Goal: Navigation & Orientation: Understand site structure

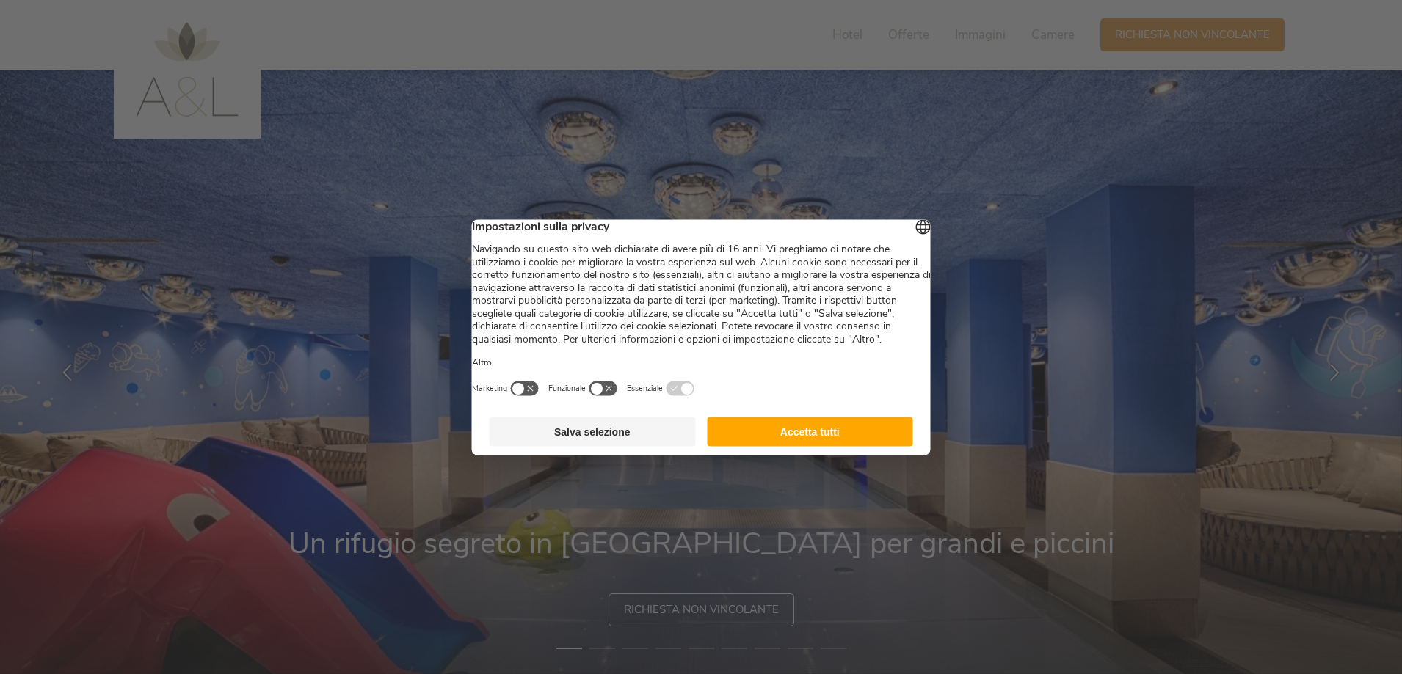
click at [724, 446] on button "Accetta tutti" at bounding box center [810, 431] width 206 height 29
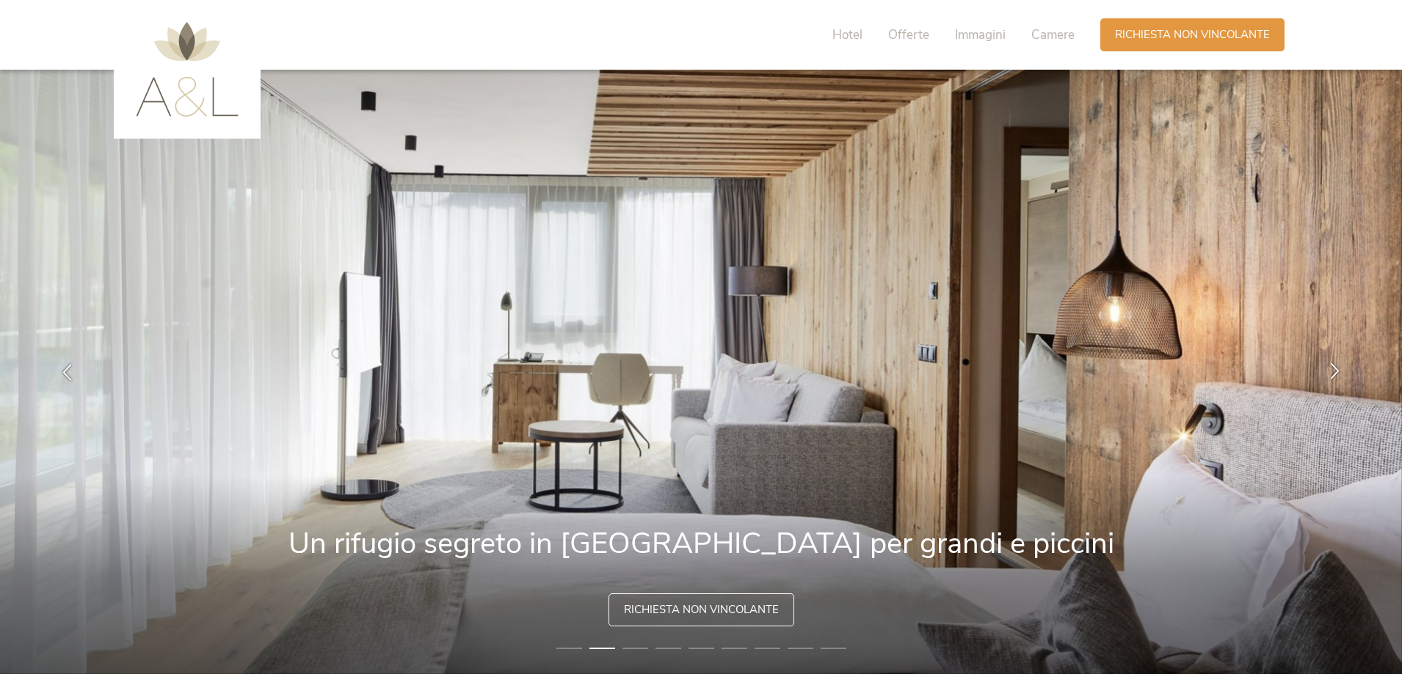
click at [1325, 374] on div at bounding box center [1335, 372] width 46 height 46
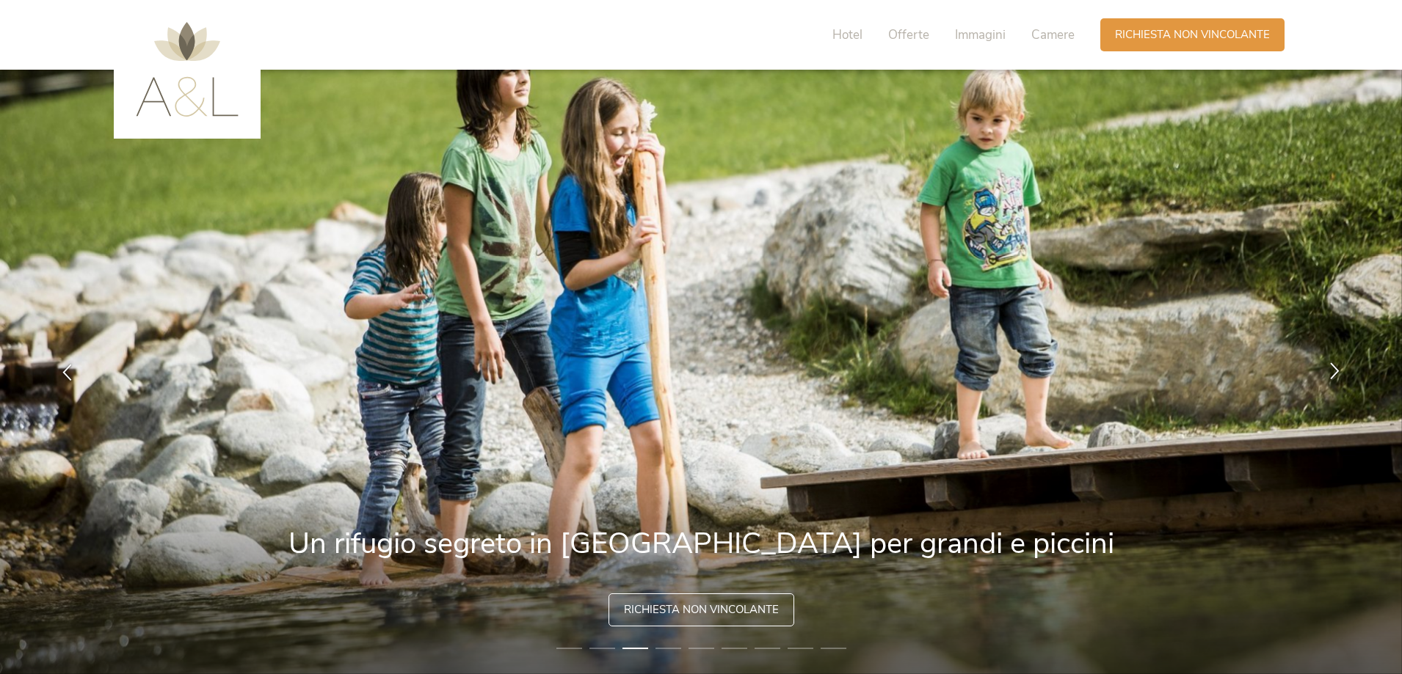
click at [1325, 374] on div at bounding box center [1335, 372] width 46 height 46
click at [1338, 369] on icon at bounding box center [1334, 371] width 17 height 17
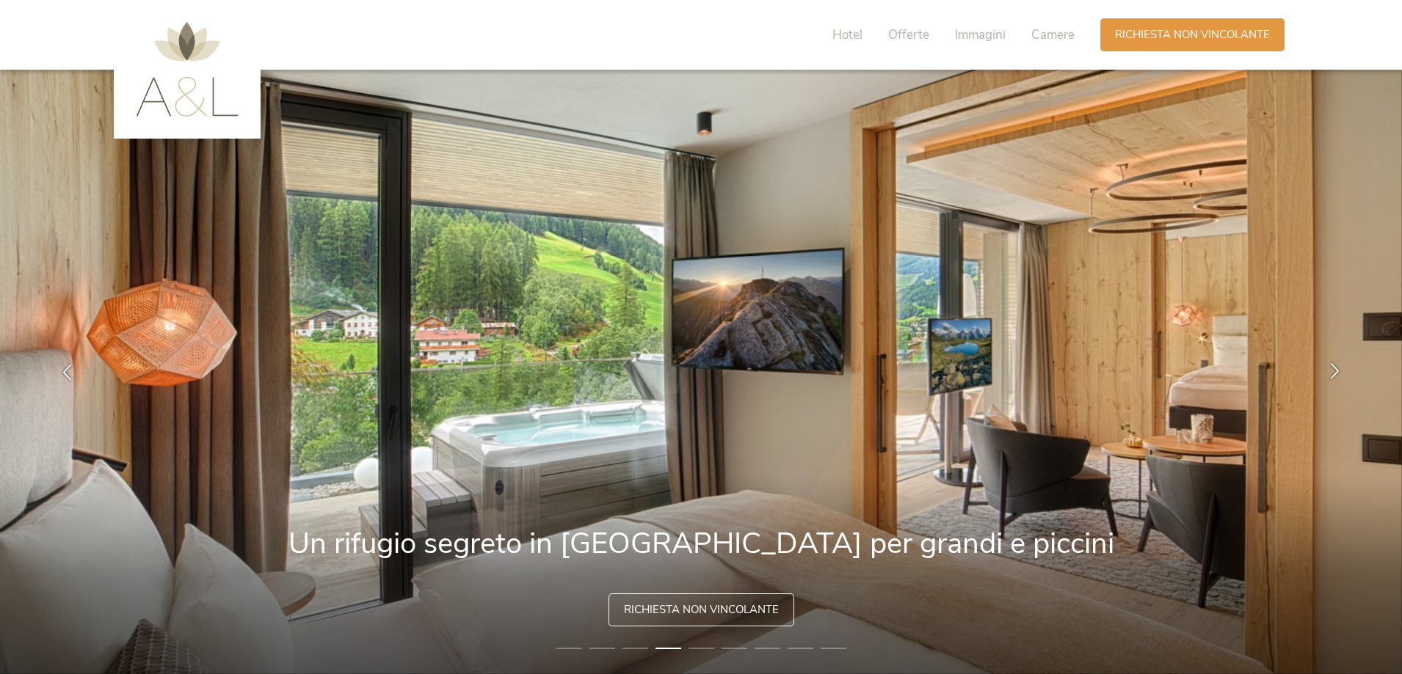
click at [1338, 369] on icon at bounding box center [1334, 371] width 17 height 17
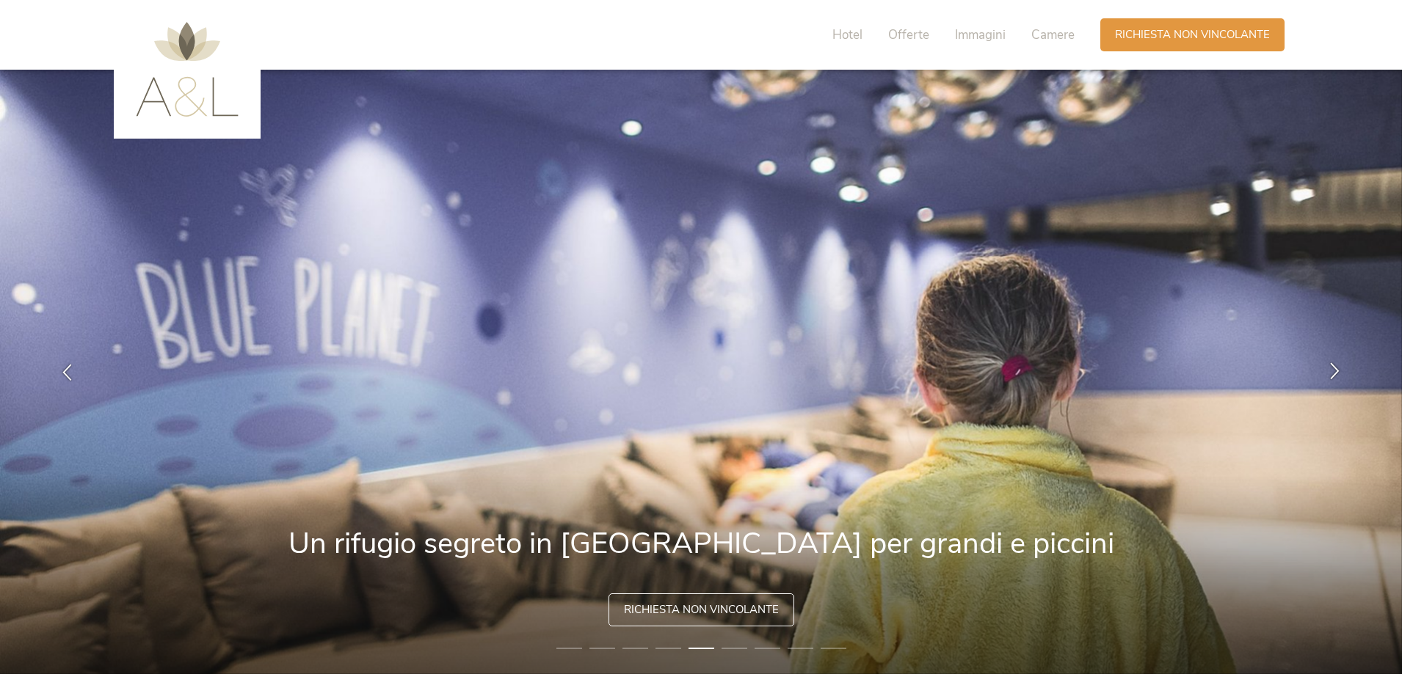
click at [1338, 369] on icon at bounding box center [1334, 371] width 17 height 17
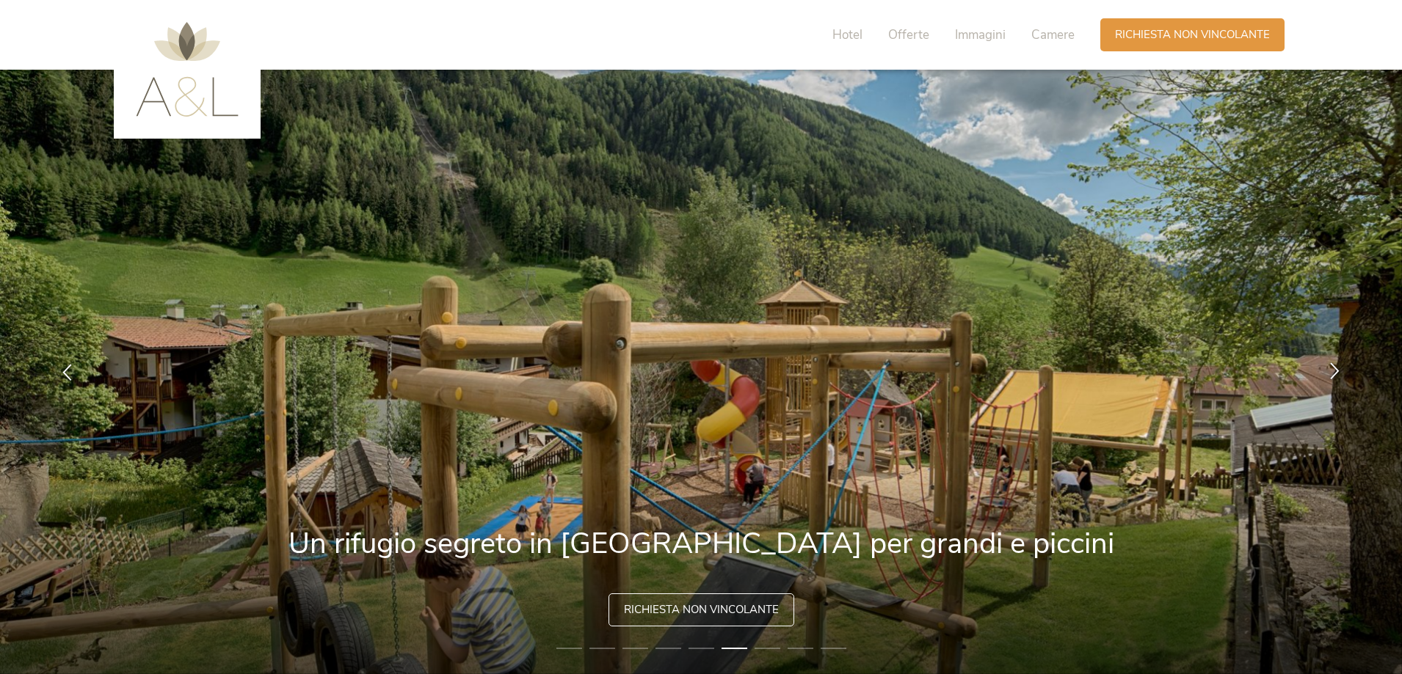
click at [1338, 363] on icon at bounding box center [1334, 371] width 17 height 17
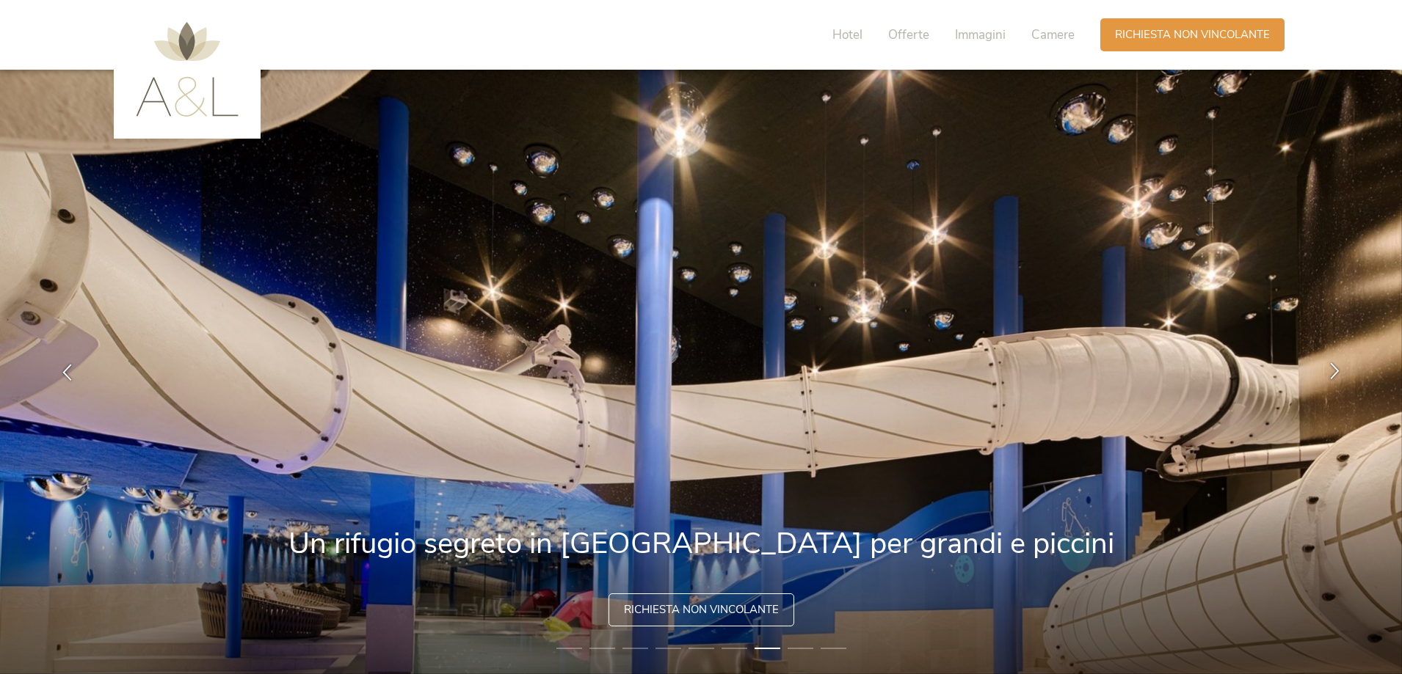
click at [1338, 363] on icon at bounding box center [1334, 371] width 17 height 17
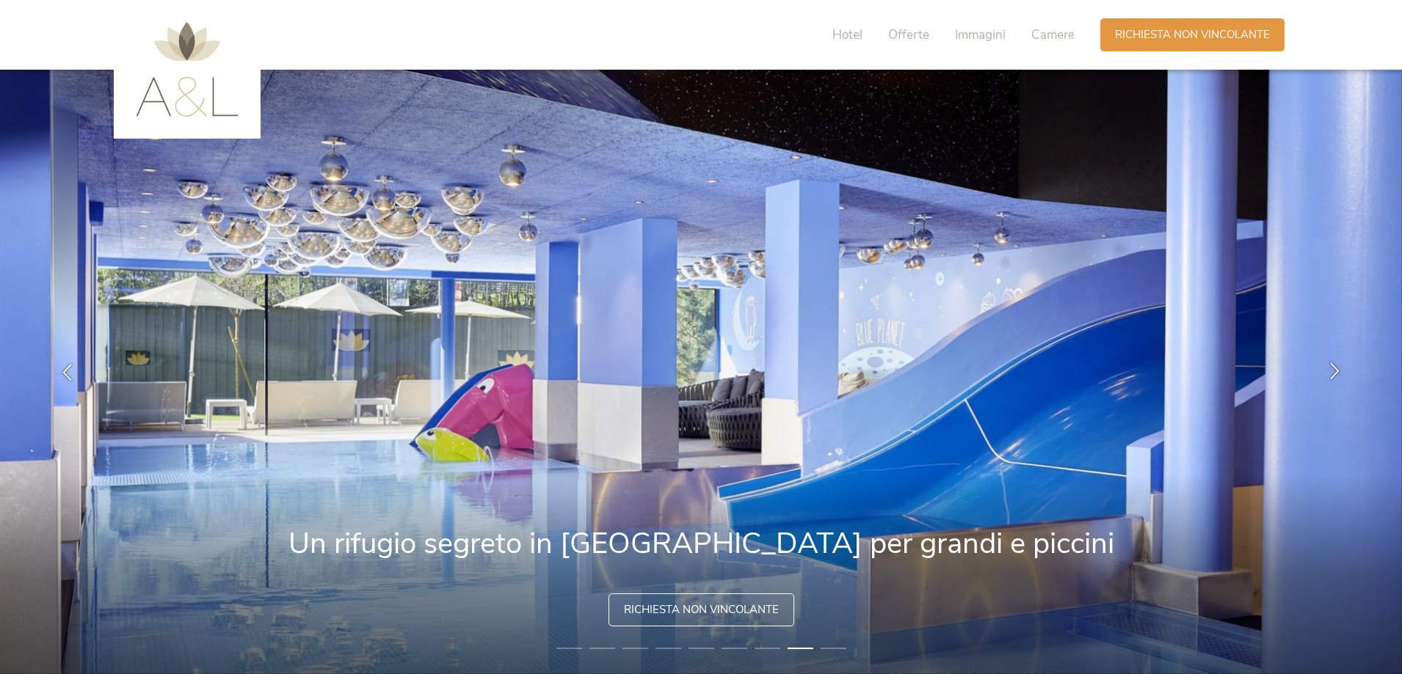
click at [1338, 363] on icon at bounding box center [1334, 371] width 17 height 17
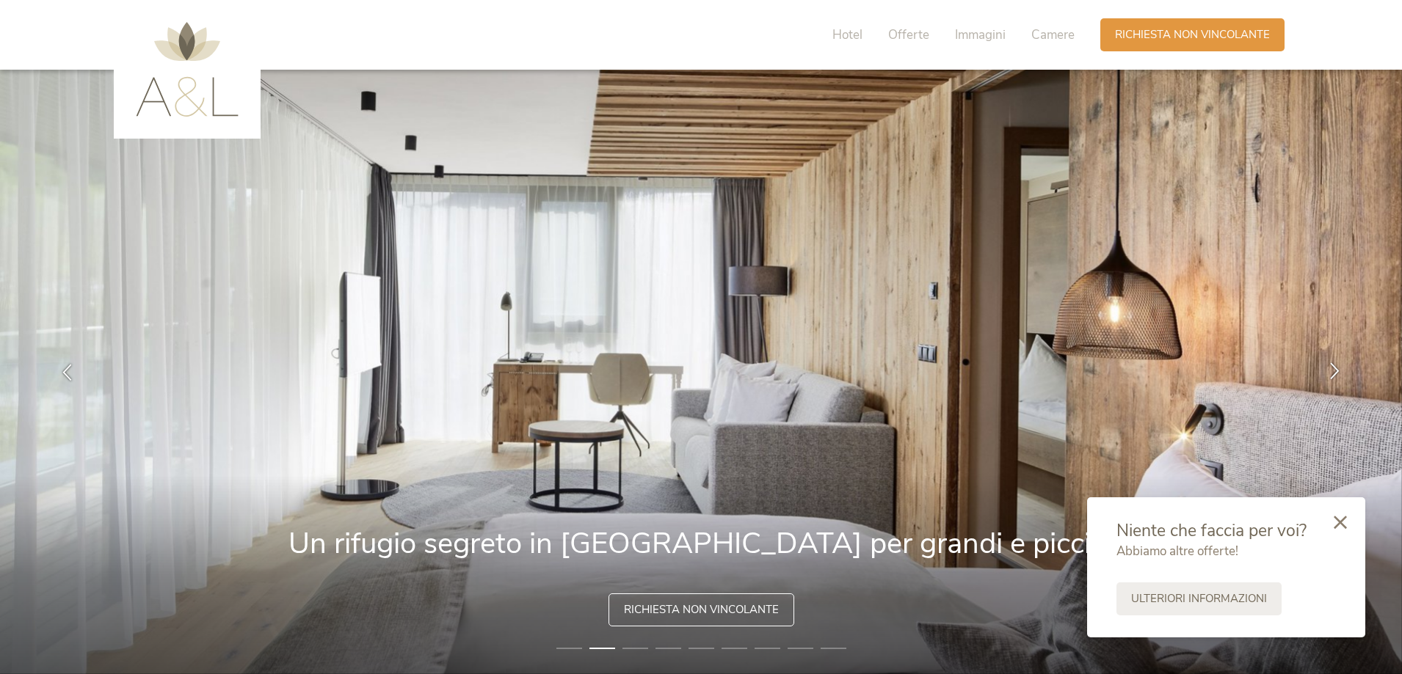
click at [1331, 376] on icon at bounding box center [1334, 371] width 17 height 17
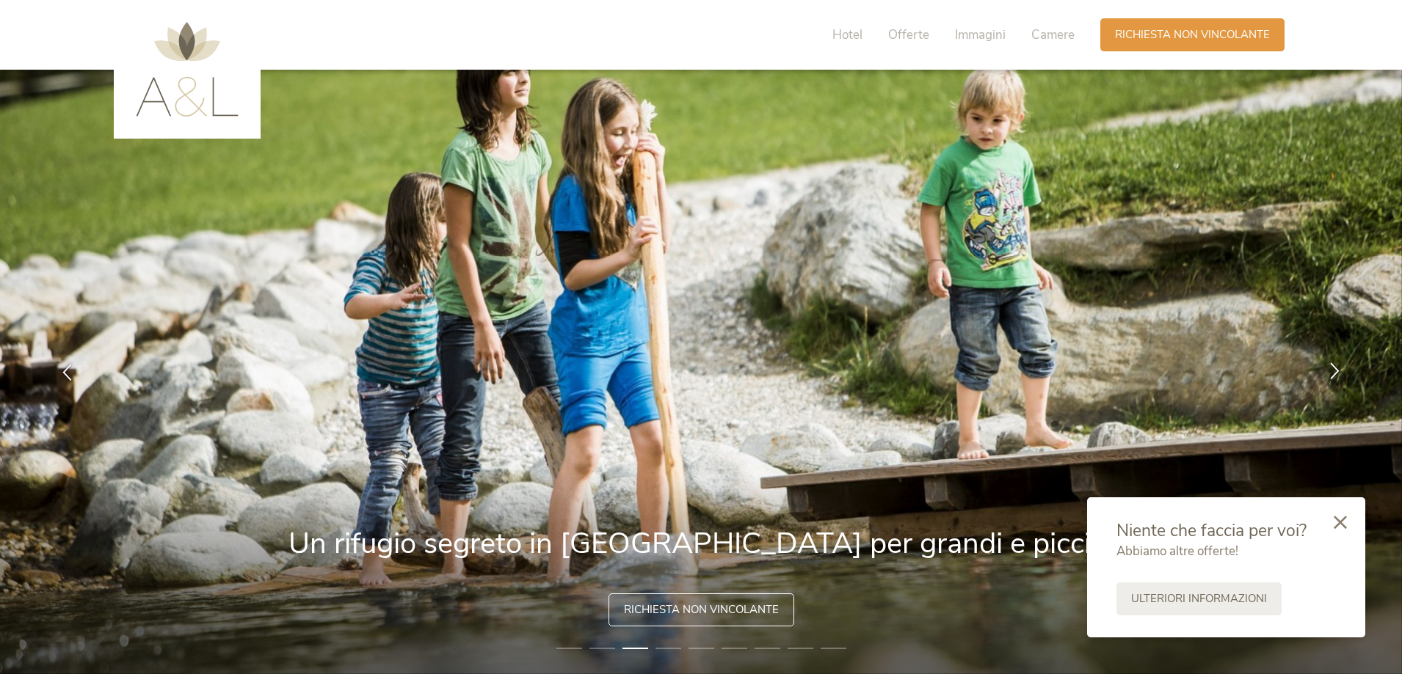
click at [1331, 376] on icon at bounding box center [1334, 371] width 17 height 17
click at [1332, 366] on icon at bounding box center [1334, 371] width 17 height 17
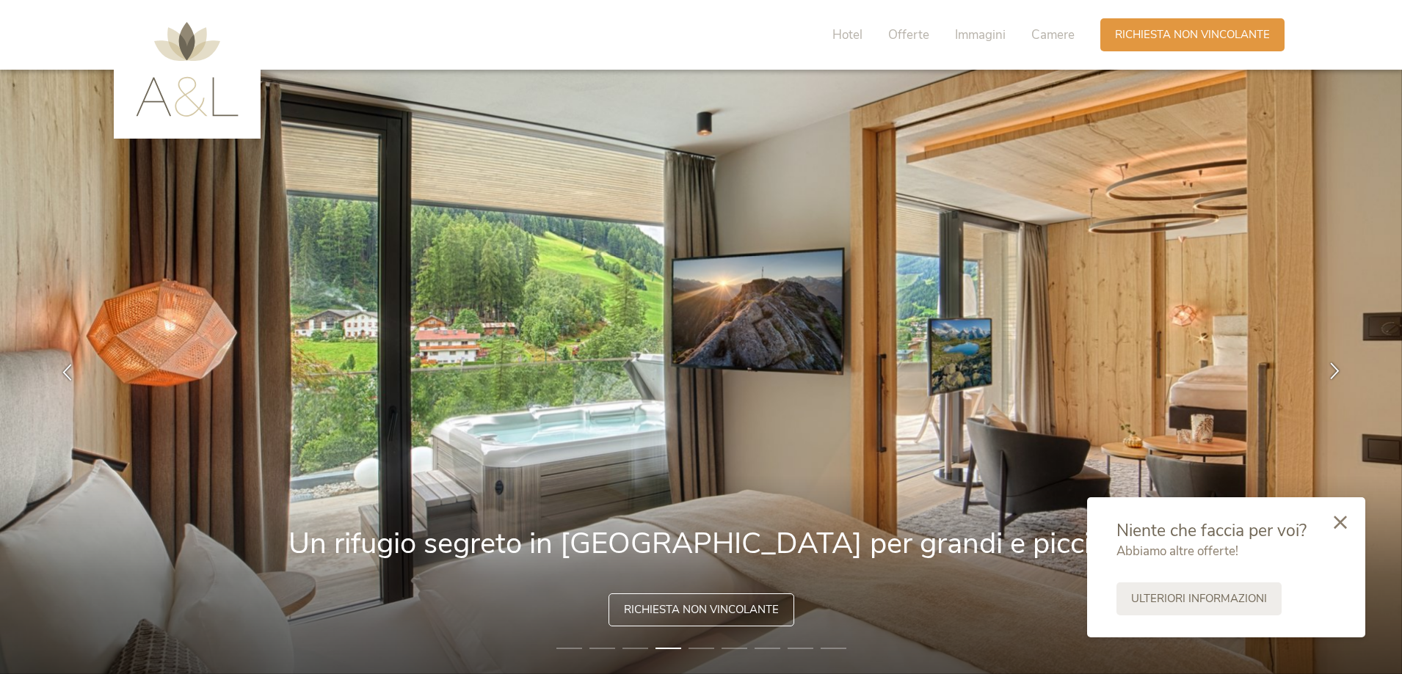
click at [1332, 363] on icon at bounding box center [1334, 371] width 17 height 17
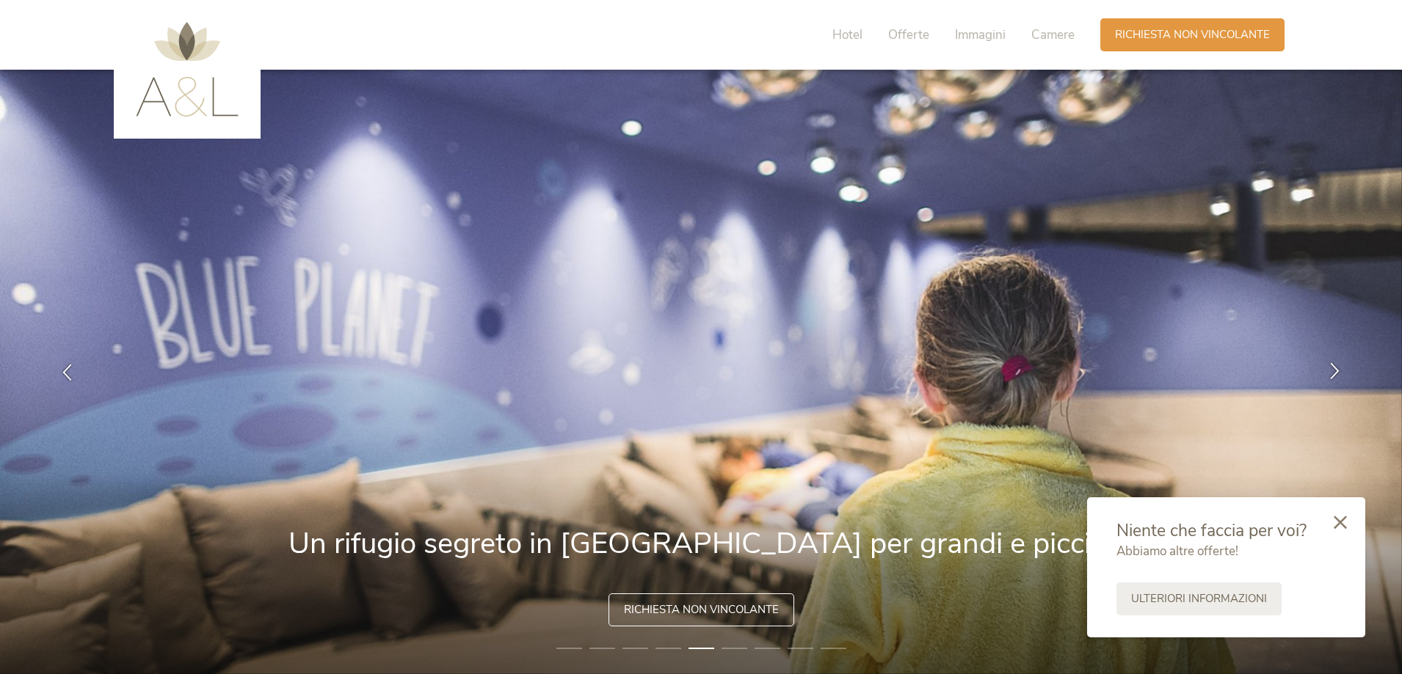
click at [1332, 363] on icon at bounding box center [1334, 371] width 17 height 17
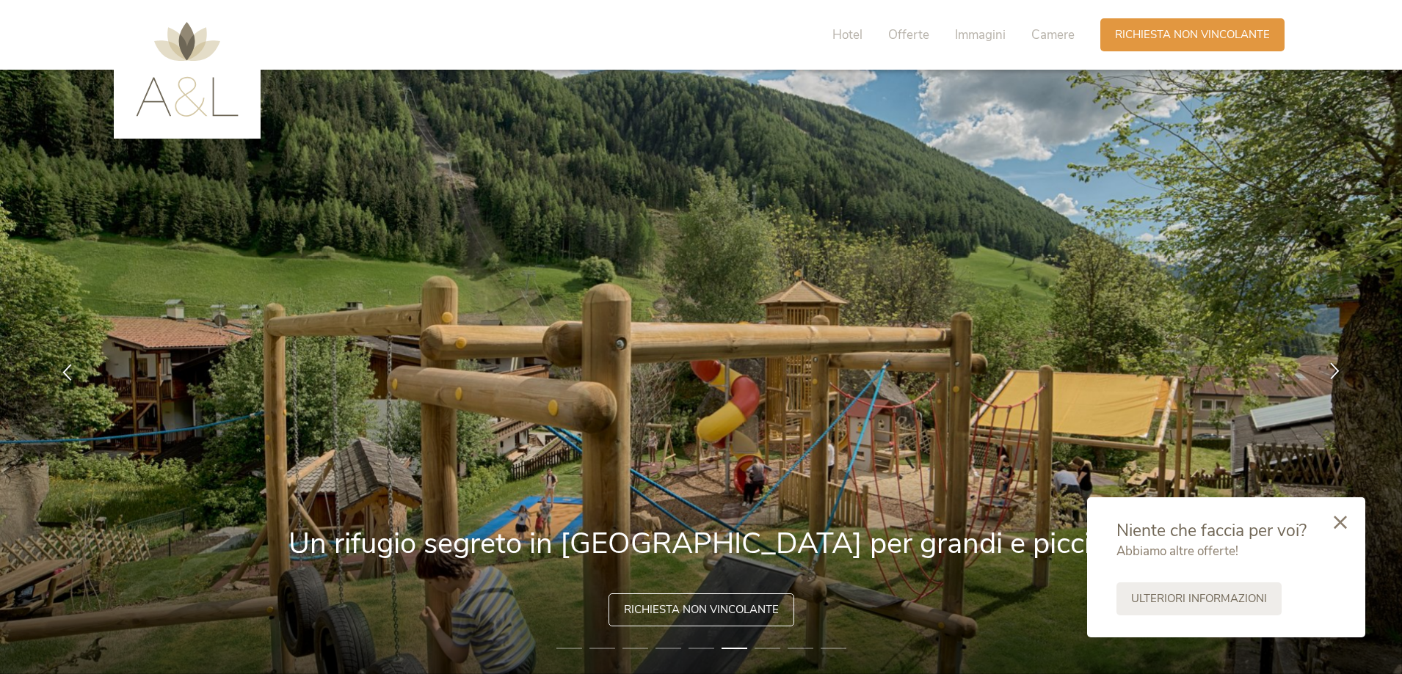
click at [1332, 363] on icon at bounding box center [1334, 371] width 17 height 17
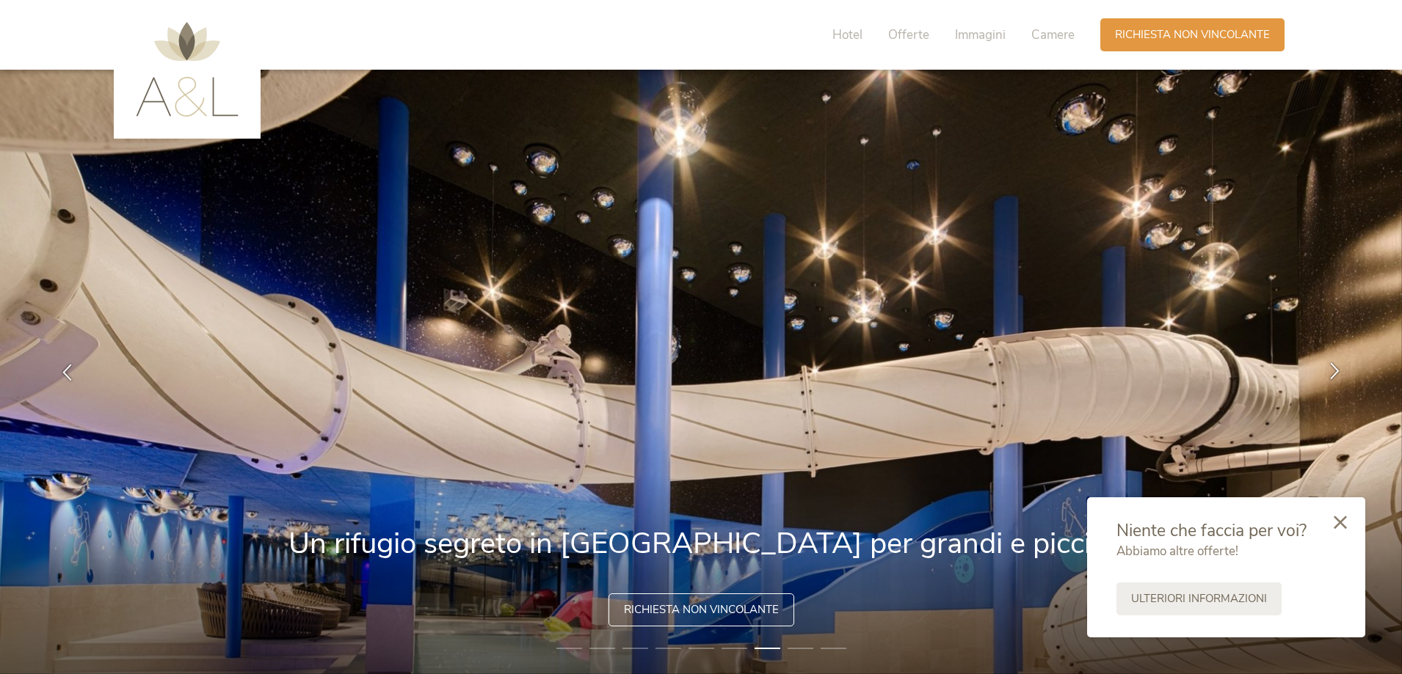
click at [1332, 363] on icon at bounding box center [1334, 371] width 17 height 17
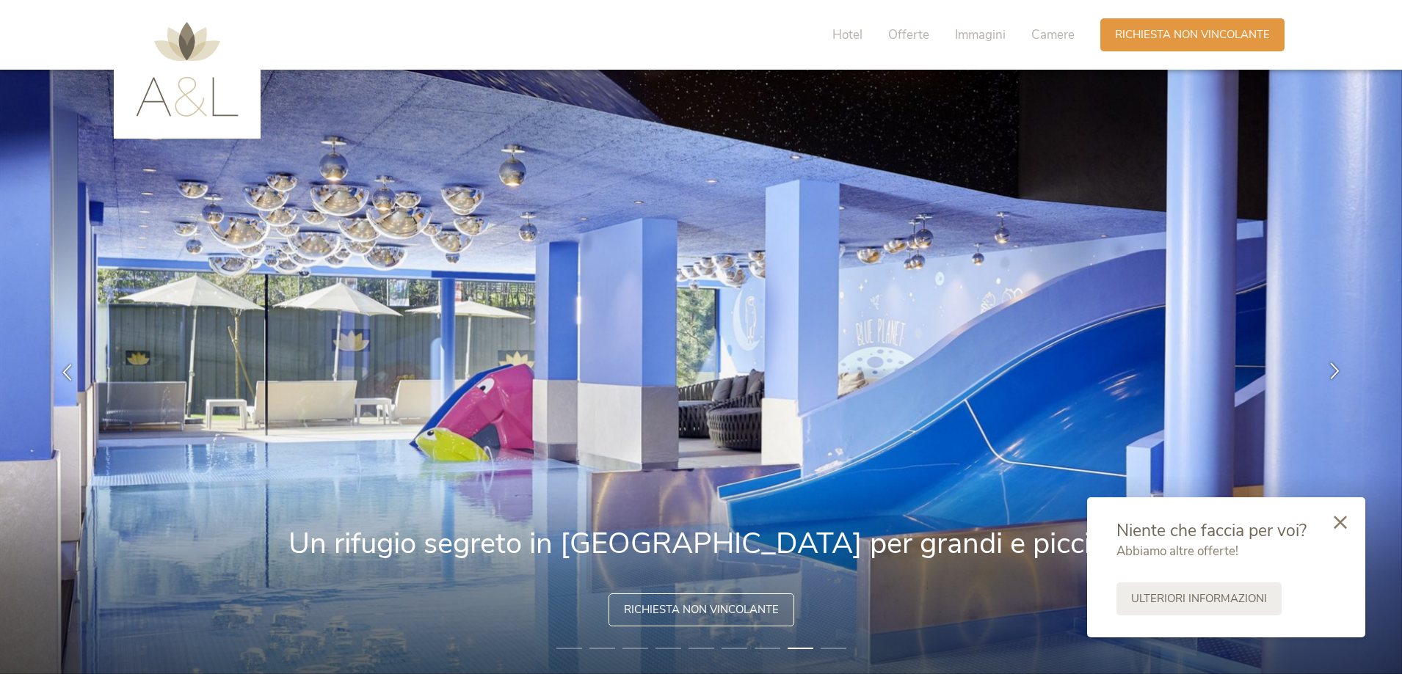
click at [1332, 363] on icon at bounding box center [1334, 371] width 17 height 17
